Goal: Task Accomplishment & Management: Use online tool/utility

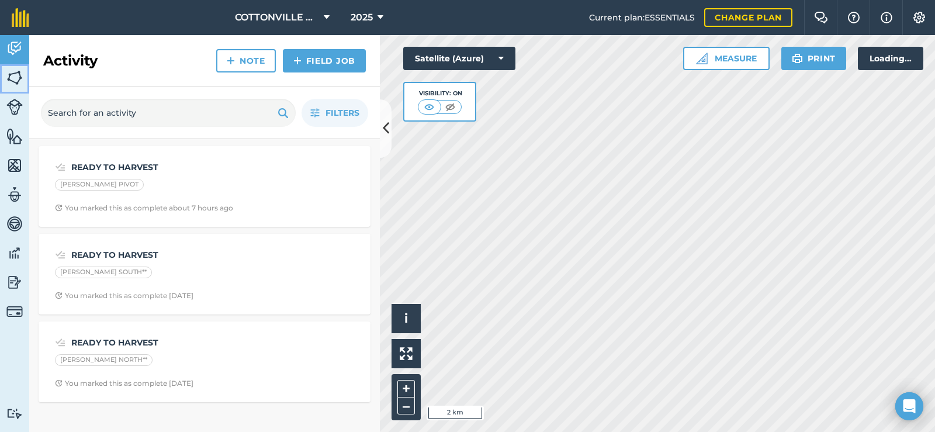
click at [15, 71] on img at bounding box center [14, 78] width 16 height 18
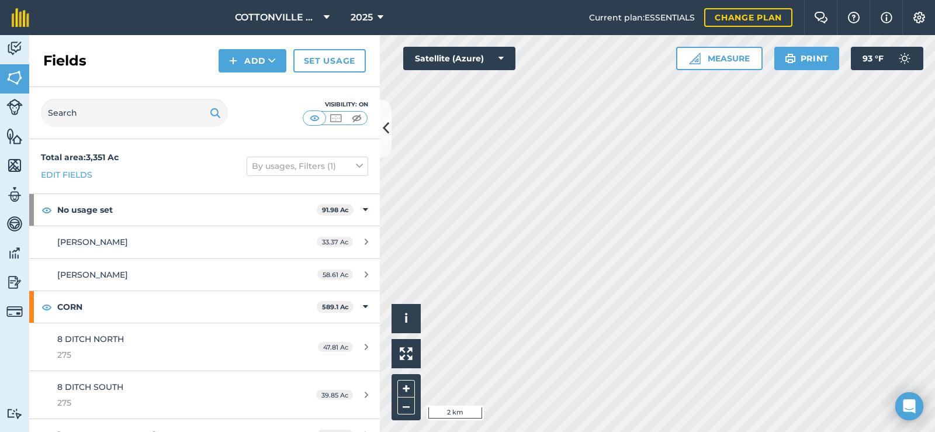
click at [165, 49] on div "Fields Add Set usage" at bounding box center [204, 61] width 351 height 52
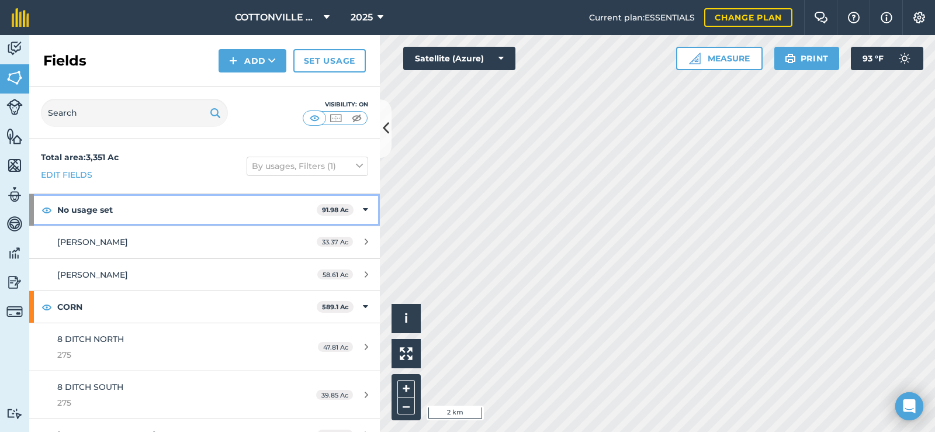
click at [170, 204] on strong "No usage set" at bounding box center [186, 210] width 259 height 32
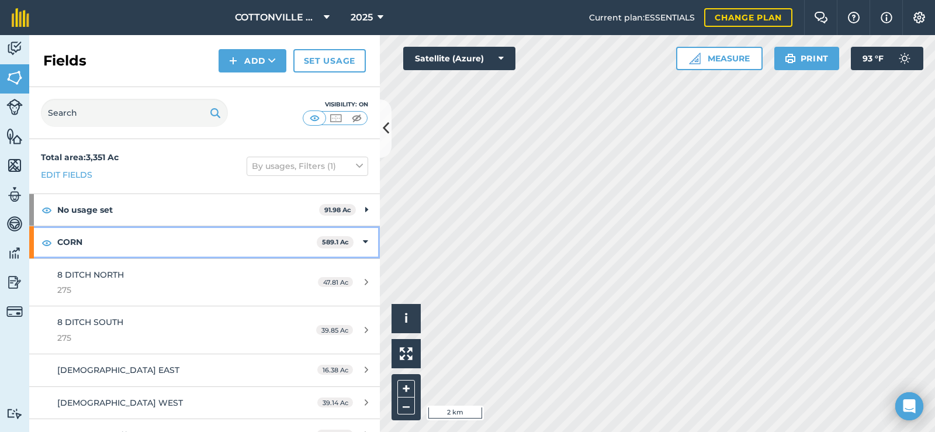
click at [179, 250] on strong "CORN" at bounding box center [186, 242] width 259 height 32
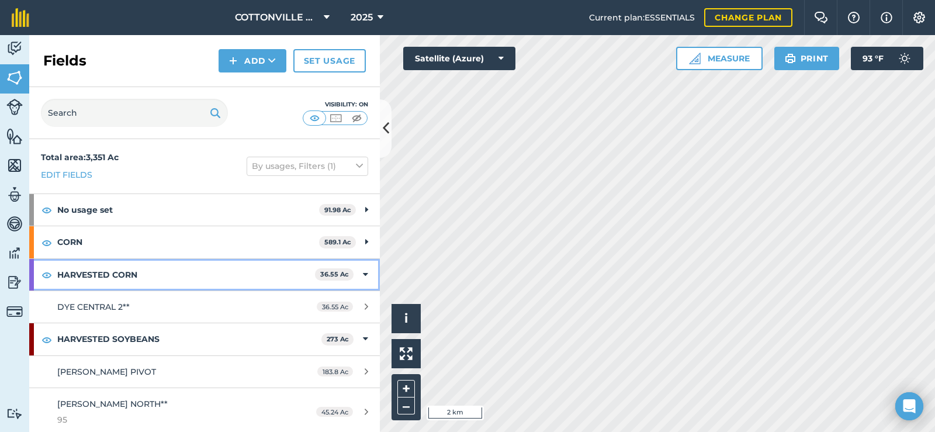
drag, startPoint x: 189, startPoint y: 272, endPoint x: 191, endPoint y: 284, distance: 11.8
click at [190, 272] on strong "HARVESTED CORN" at bounding box center [186, 275] width 258 height 32
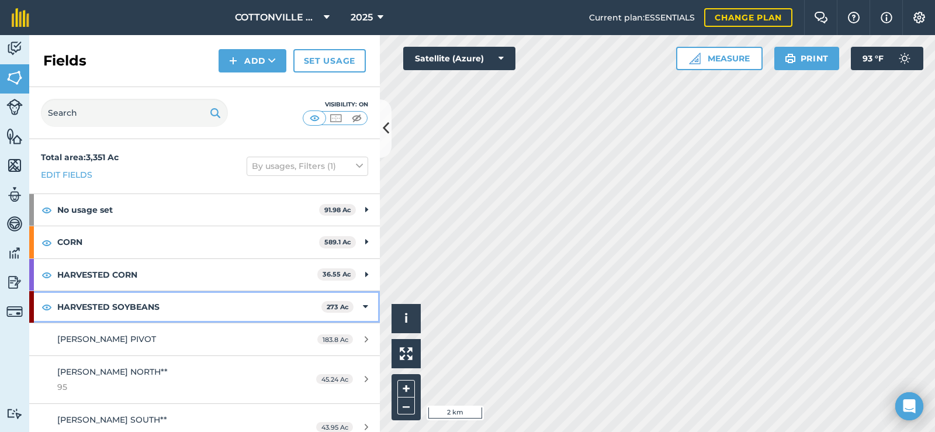
drag, startPoint x: 197, startPoint y: 305, endPoint x: 203, endPoint y: 314, distance: 11.0
click at [198, 304] on strong "HARVESTED SOYBEANS" at bounding box center [189, 307] width 264 height 32
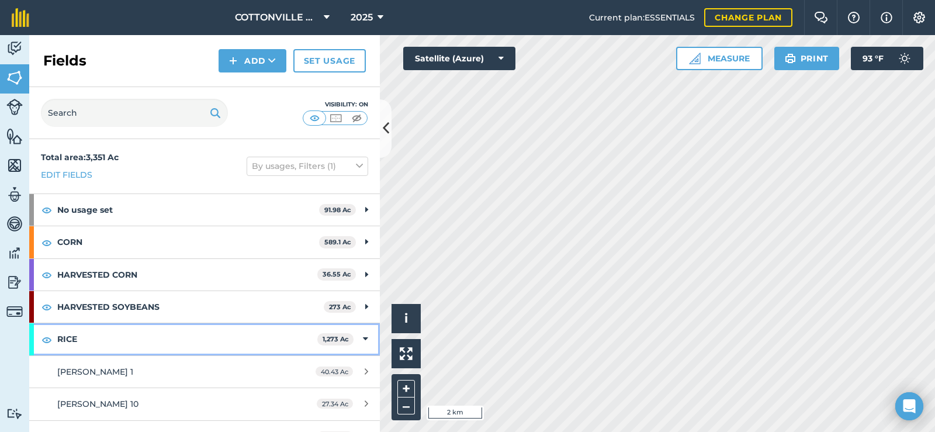
drag, startPoint x: 208, startPoint y: 324, endPoint x: 211, endPoint y: 310, distance: 13.8
click at [209, 324] on strong "RICE" at bounding box center [187, 339] width 260 height 32
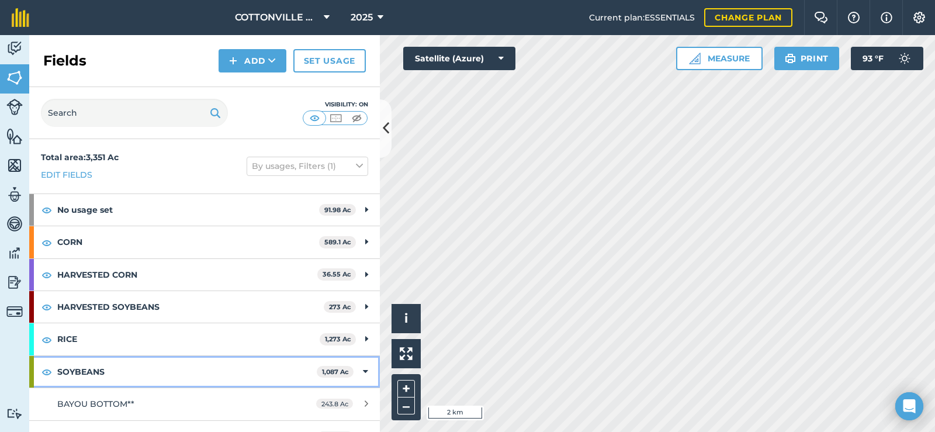
click at [176, 366] on strong "SOYBEANS" at bounding box center [186, 372] width 259 height 32
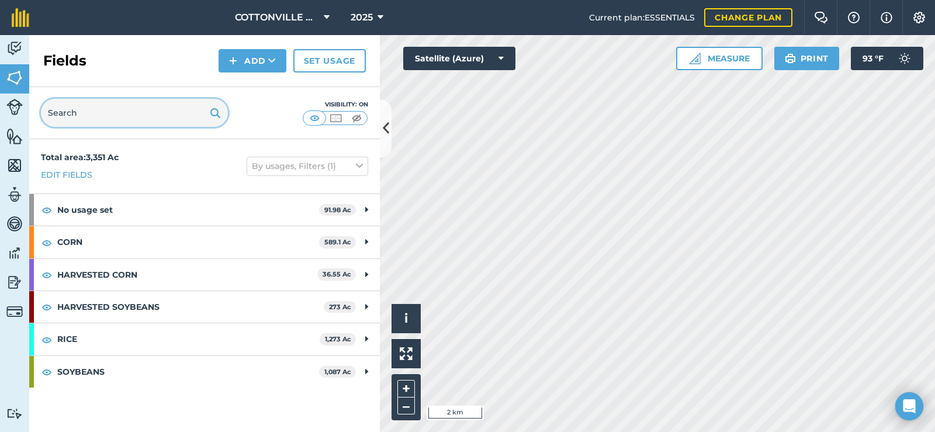
click at [135, 106] on input "text" at bounding box center [134, 113] width 187 height 28
click at [154, 49] on div "Fields Add Set usage" at bounding box center [204, 61] width 351 height 52
click at [9, 76] on img at bounding box center [14, 78] width 16 height 18
click at [378, 122] on div "Visibility: On" at bounding box center [204, 113] width 351 height 52
click at [387, 122] on icon at bounding box center [386, 128] width 6 height 20
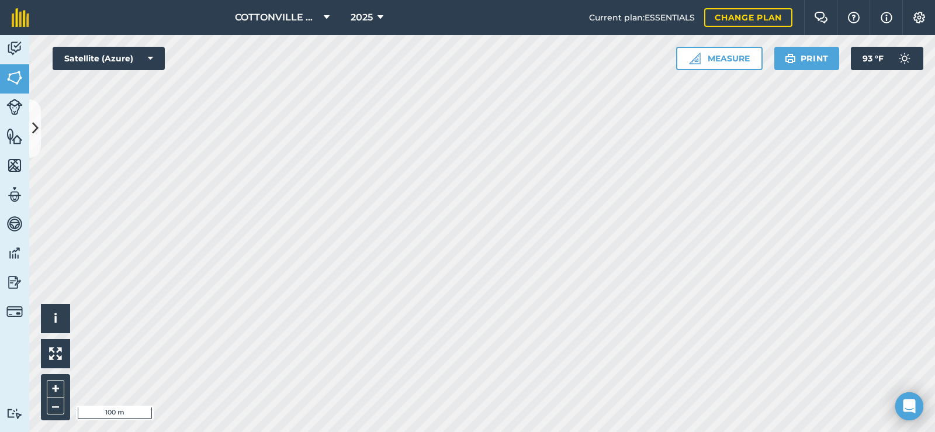
click at [373, 431] on html "COTTONVILLE PLANTING COMPANY, LLC 2025 Current plan : ESSENTIALS Change plan Fa…" at bounding box center [467, 216] width 935 height 432
click at [194, 431] on html "COTTONVILLE PLANTING COMPANY, LLC 2025 Current plan : ESSENTIALS Change plan Fa…" at bounding box center [467, 216] width 935 height 432
